Goal: Purchase product/service

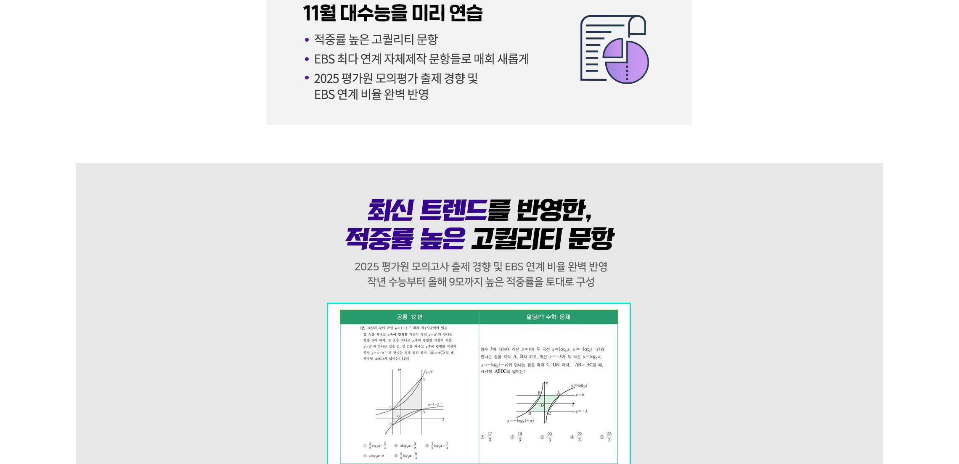
scroll to position [1261, 0]
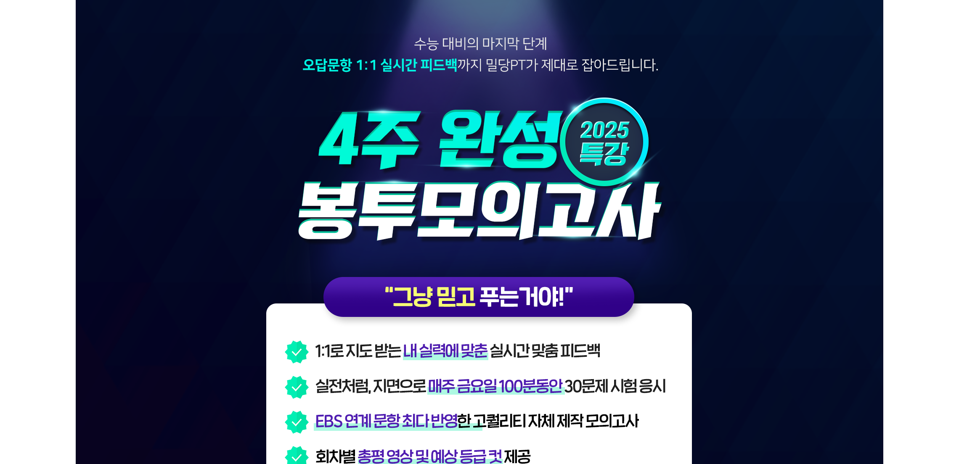
drag, startPoint x: 339, startPoint y: 243, endPoint x: 347, endPoint y: 245, distance: 8.6
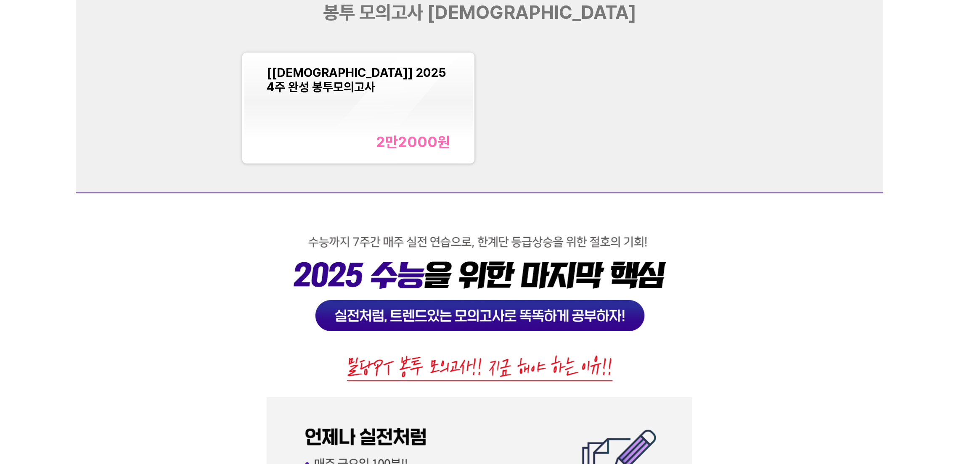
scroll to position [3028, 0]
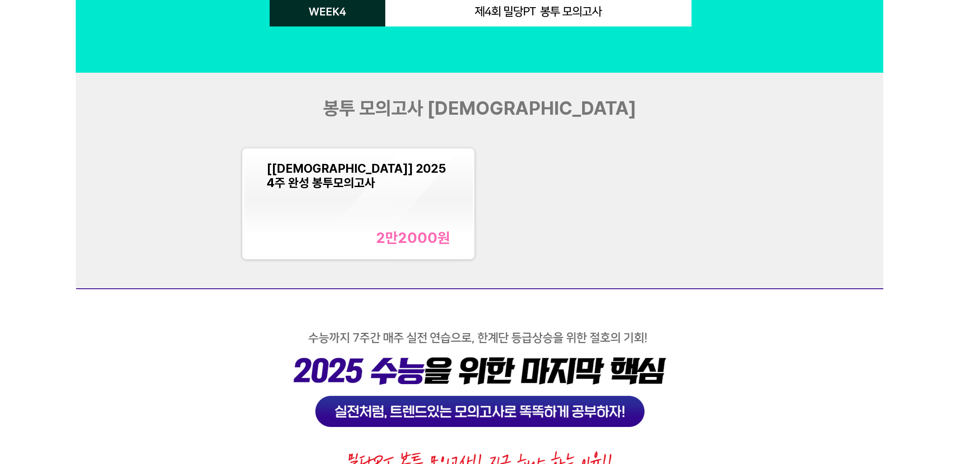
drag, startPoint x: 787, startPoint y: 127, endPoint x: 749, endPoint y: 12, distance: 120.4
click at [786, 122] on div "봉투 모의고사 [DEMOGRAPHIC_DATA] [교재] 2025 4주 완성 봉투모의고사 2만2000 원" at bounding box center [480, 181] width 808 height 216
